Goal: Information Seeking & Learning: Learn about a topic

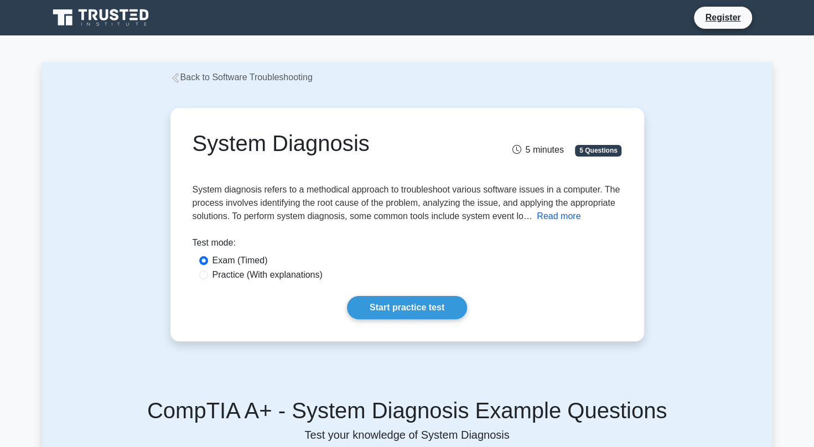
click at [544, 214] on button "Read more" at bounding box center [559, 216] width 44 height 13
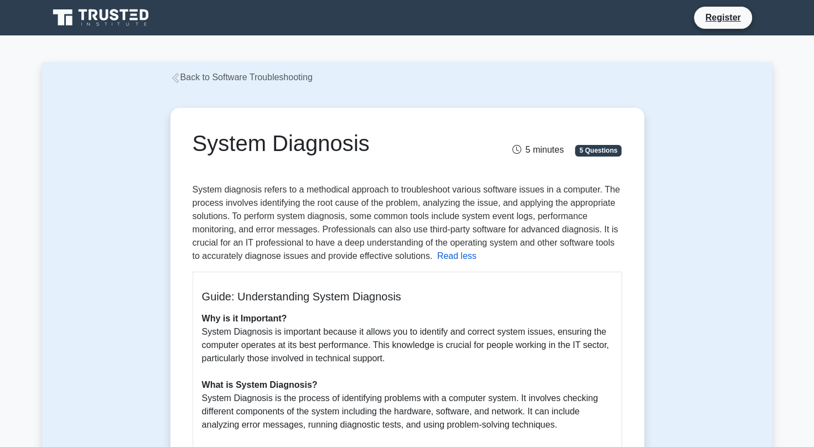
click at [447, 254] on button "Read less" at bounding box center [456, 256] width 39 height 13
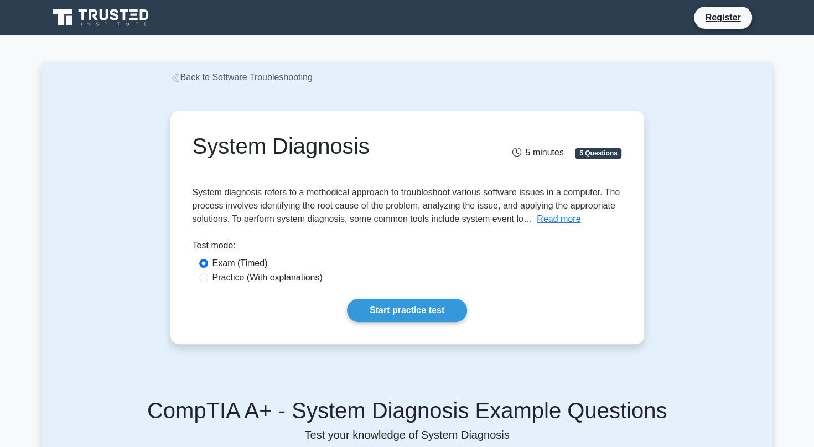
click at [177, 81] on icon at bounding box center [175, 78] width 10 height 10
click at [179, 76] on icon at bounding box center [175, 78] width 10 height 10
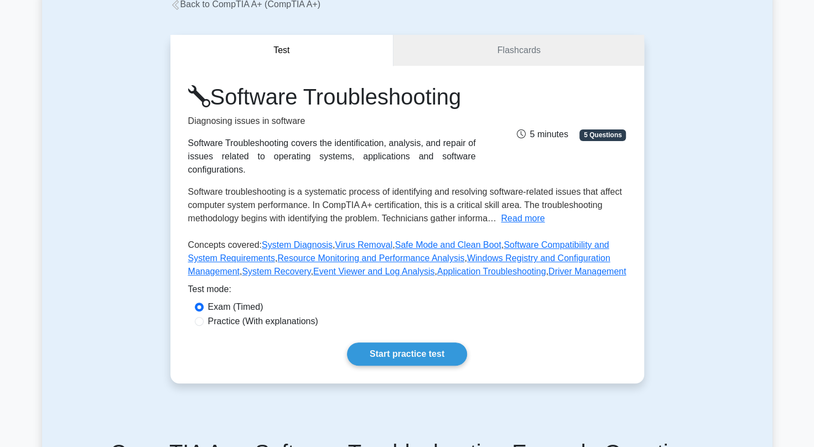
scroll to position [74, 0]
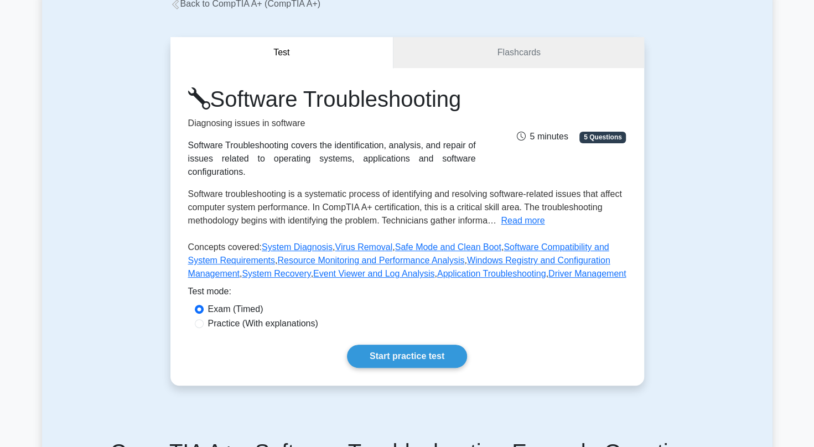
click at [84, 270] on div "Test Flashcards Software Troubleshooting Diagnosing issues in software Software…" at bounding box center [407, 212] width 730 height 402
click at [96, 250] on div "Test Flashcards Software Troubleshooting Diagnosing issues in software Software…" at bounding box center [407, 212] width 730 height 402
